Goal: Transaction & Acquisition: Purchase product/service

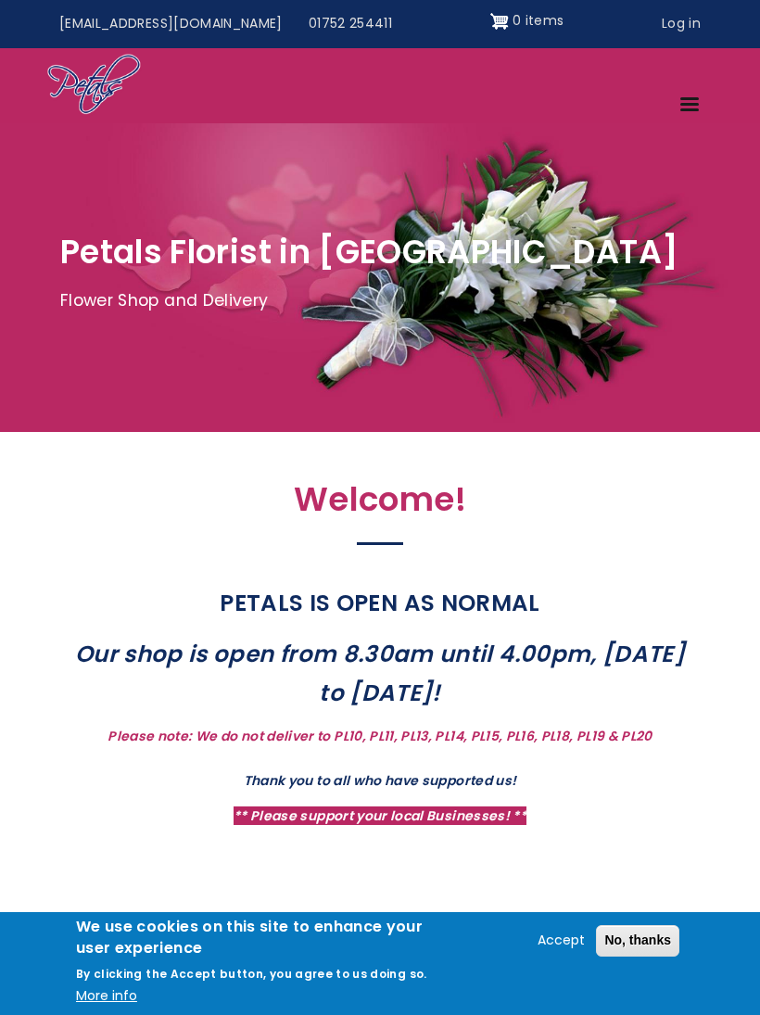
click at [686, 109] on link "Menu" at bounding box center [690, 106] width 45 height 32
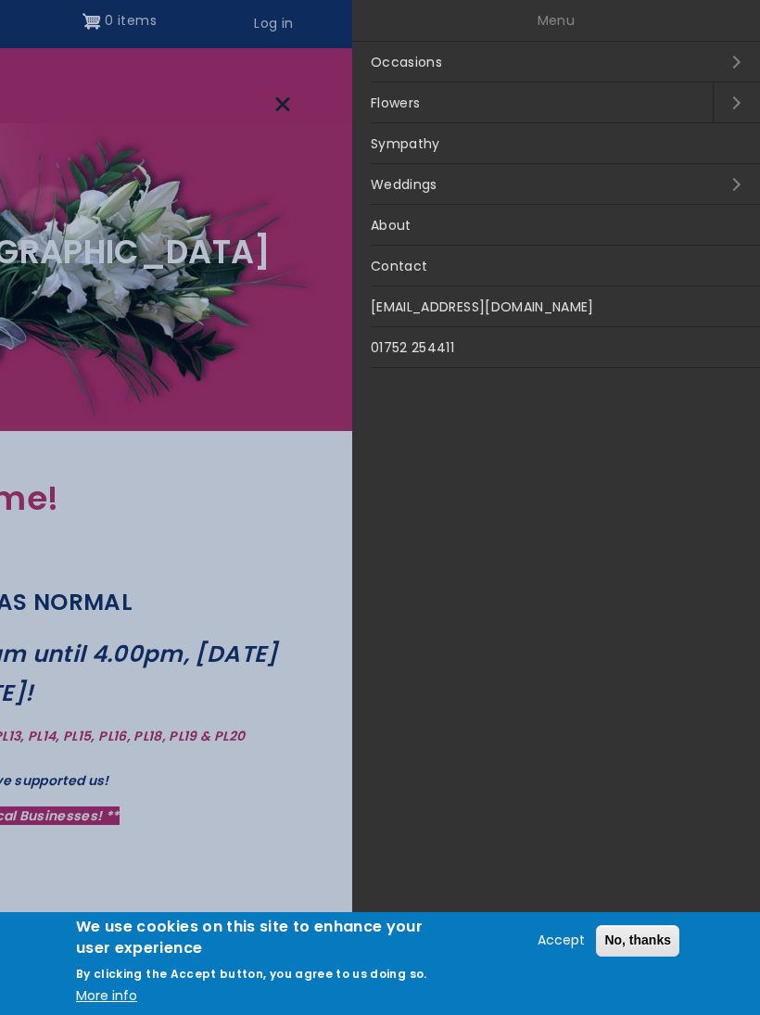
click at [402, 148] on link "Sympathy" at bounding box center [556, 143] width 408 height 41
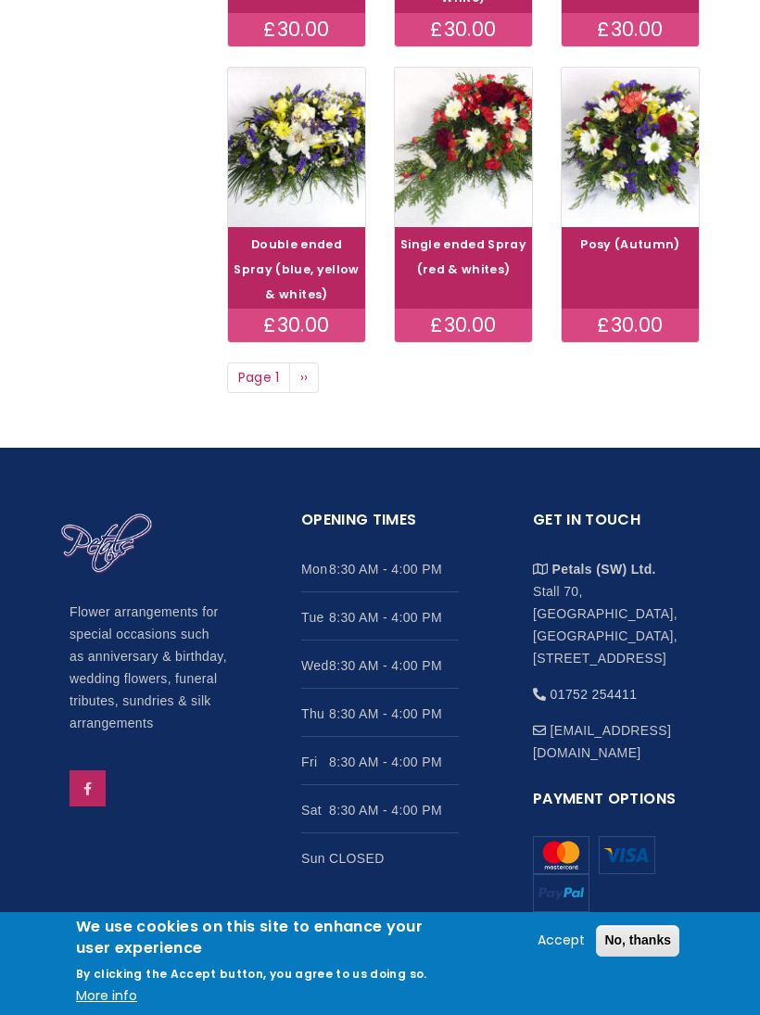
scroll to position [1154, 0]
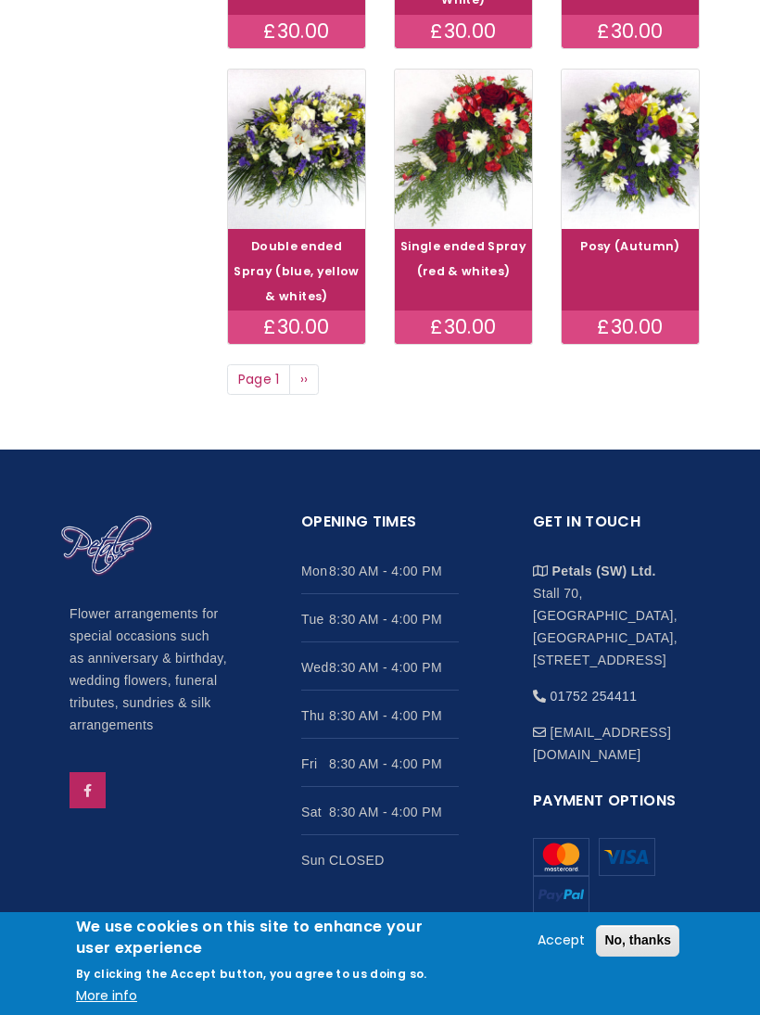
click at [300, 388] on span "››" at bounding box center [304, 379] width 8 height 19
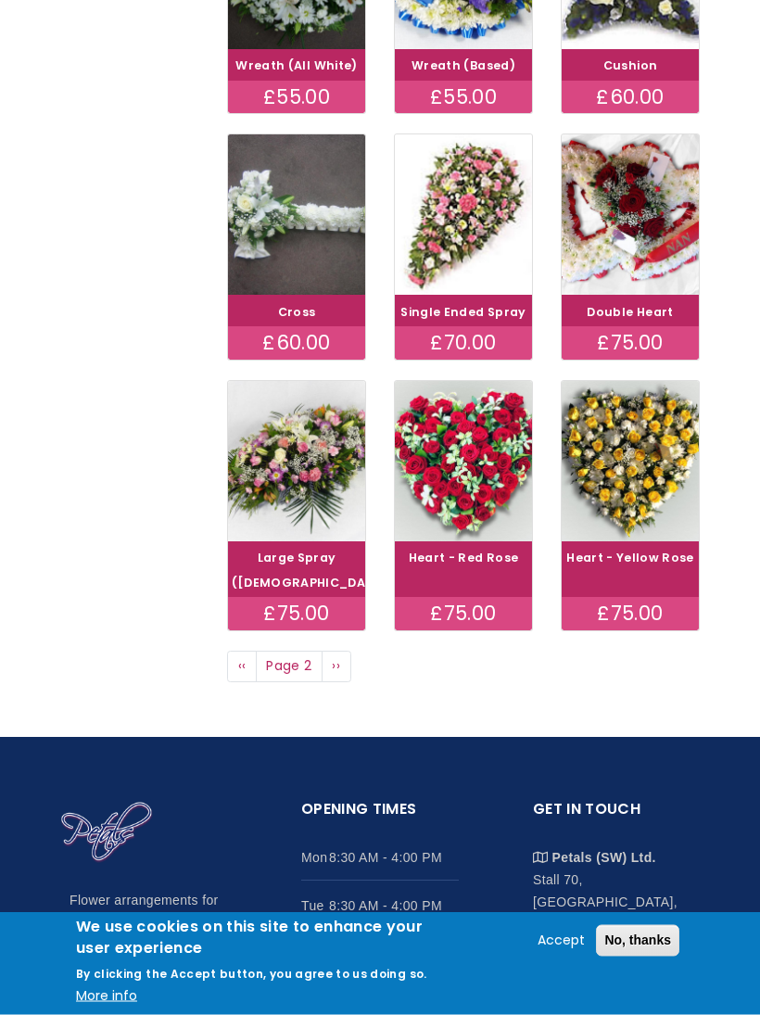
scroll to position [793, 0]
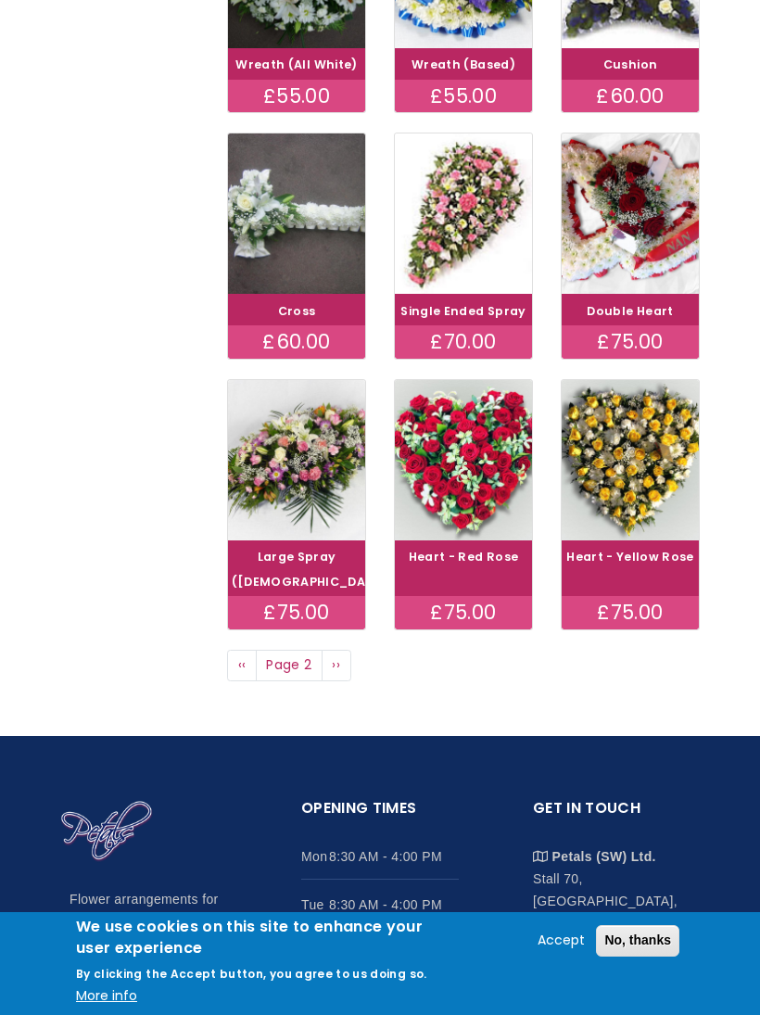
click at [333, 674] on span "››" at bounding box center [336, 664] width 8 height 19
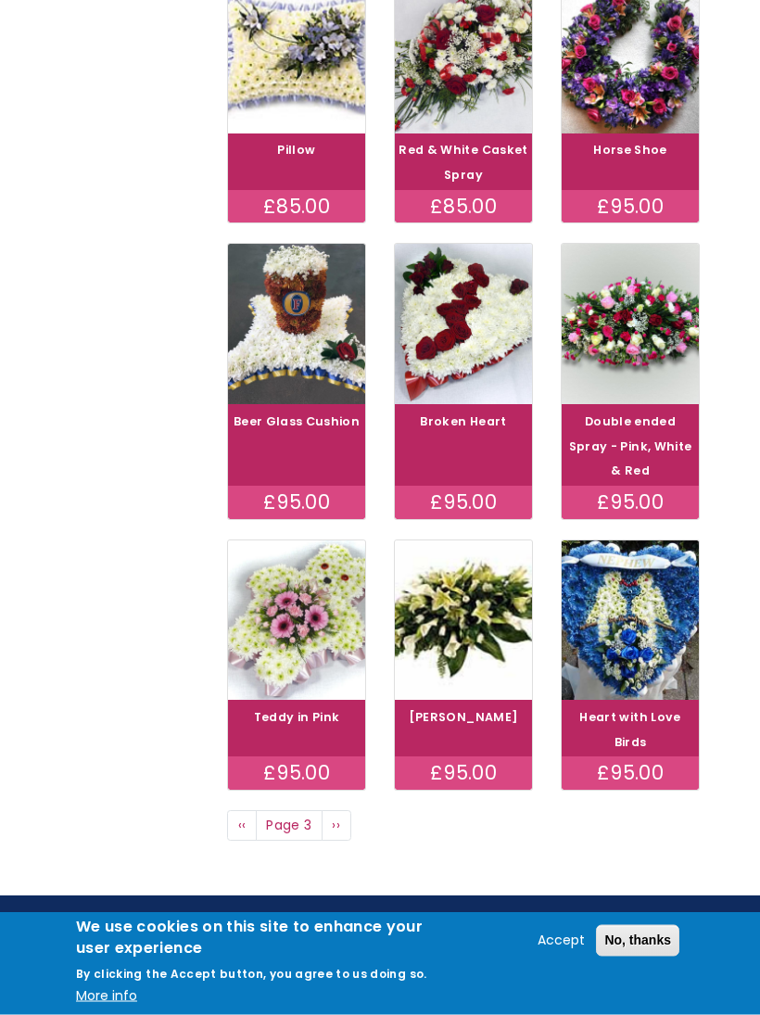
scroll to position [683, 0]
click at [333, 818] on span "››" at bounding box center [336, 825] width 8 height 19
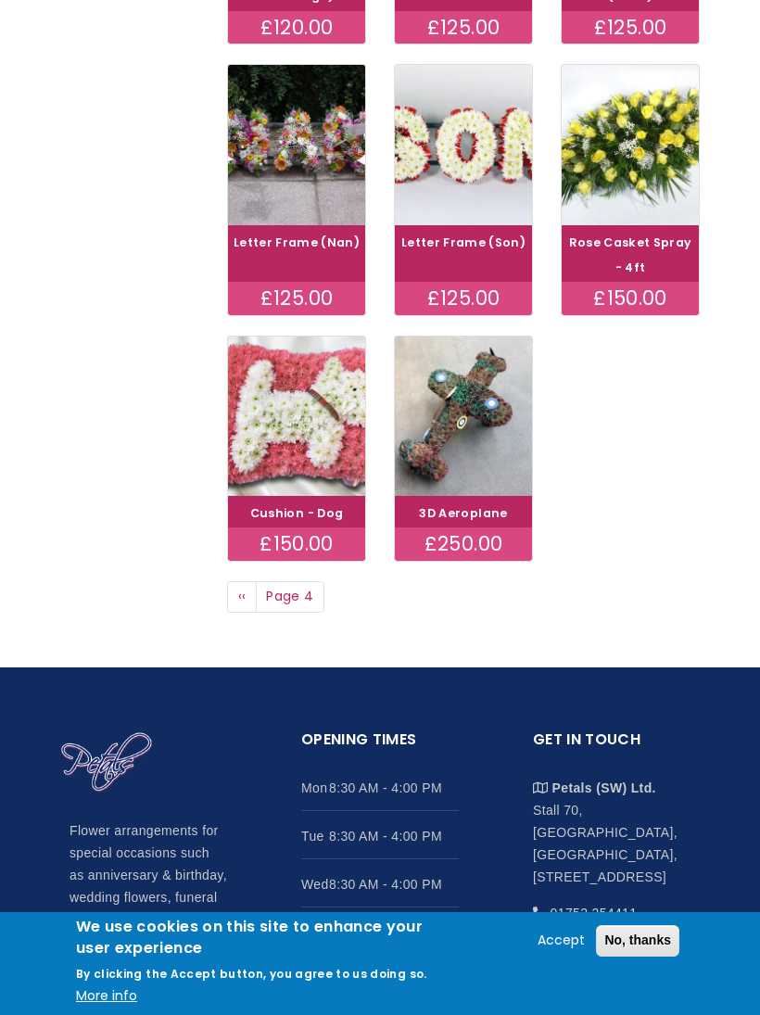
scroll to position [885, 0]
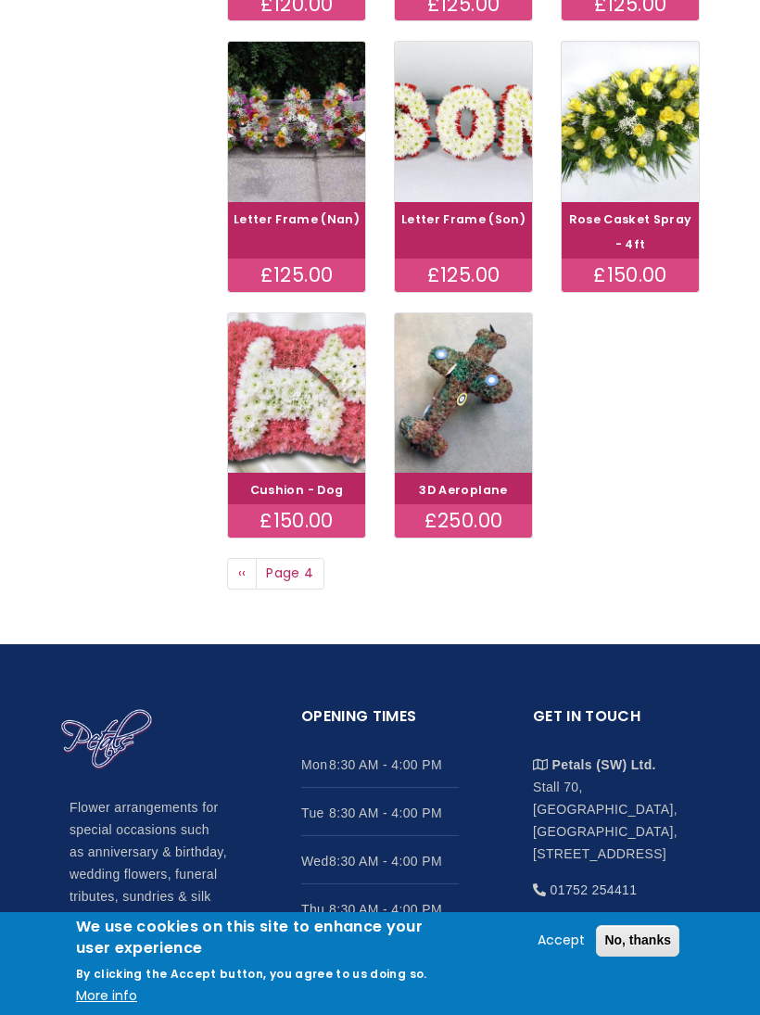
click at [298, 590] on span "Page 4" at bounding box center [290, 574] width 69 height 32
click at [314, 590] on span "Page 4" at bounding box center [290, 574] width 69 height 32
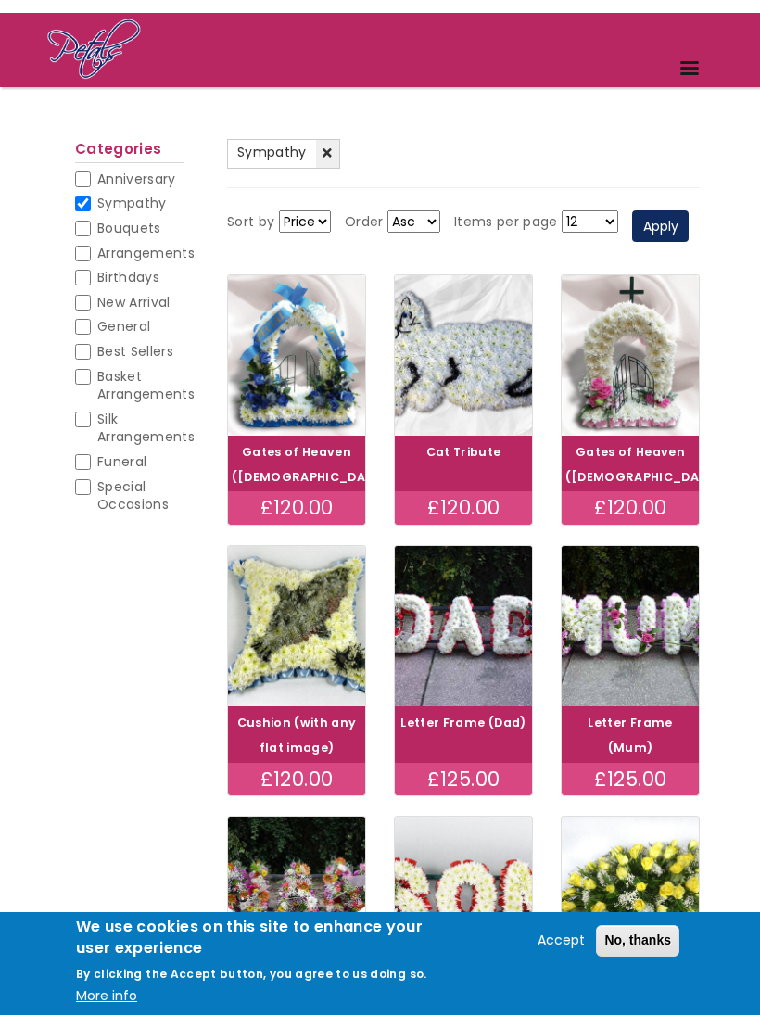
scroll to position [0, 0]
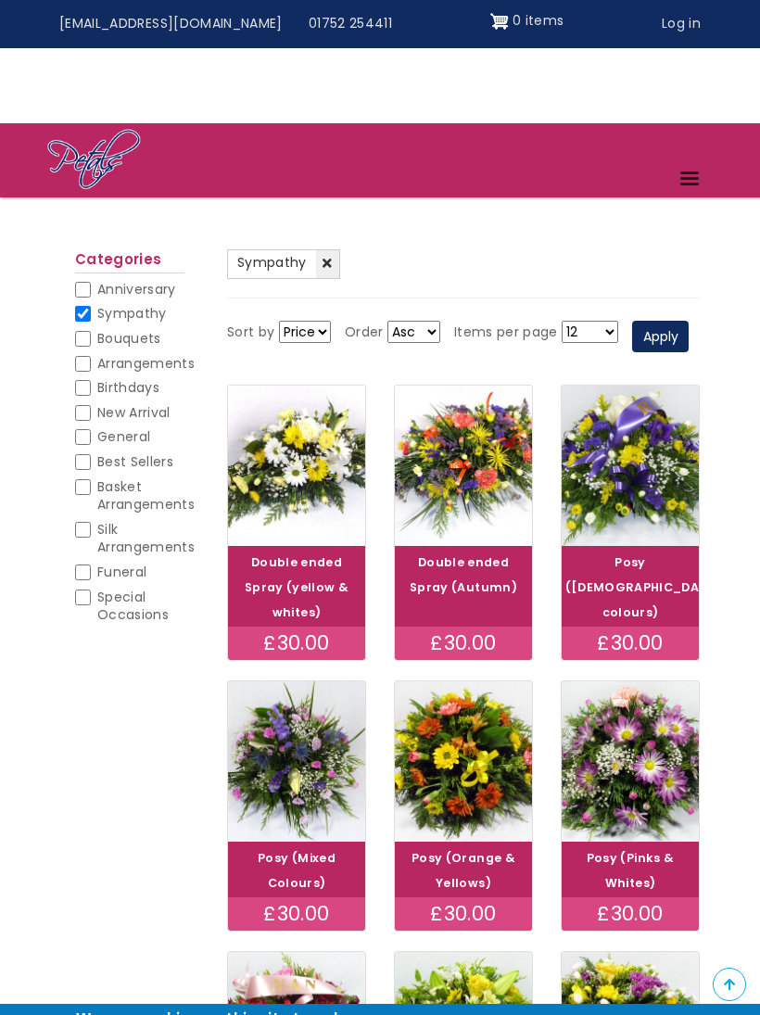
scroll to position [1148, 0]
